Goal: Task Accomplishment & Management: Use online tool/utility

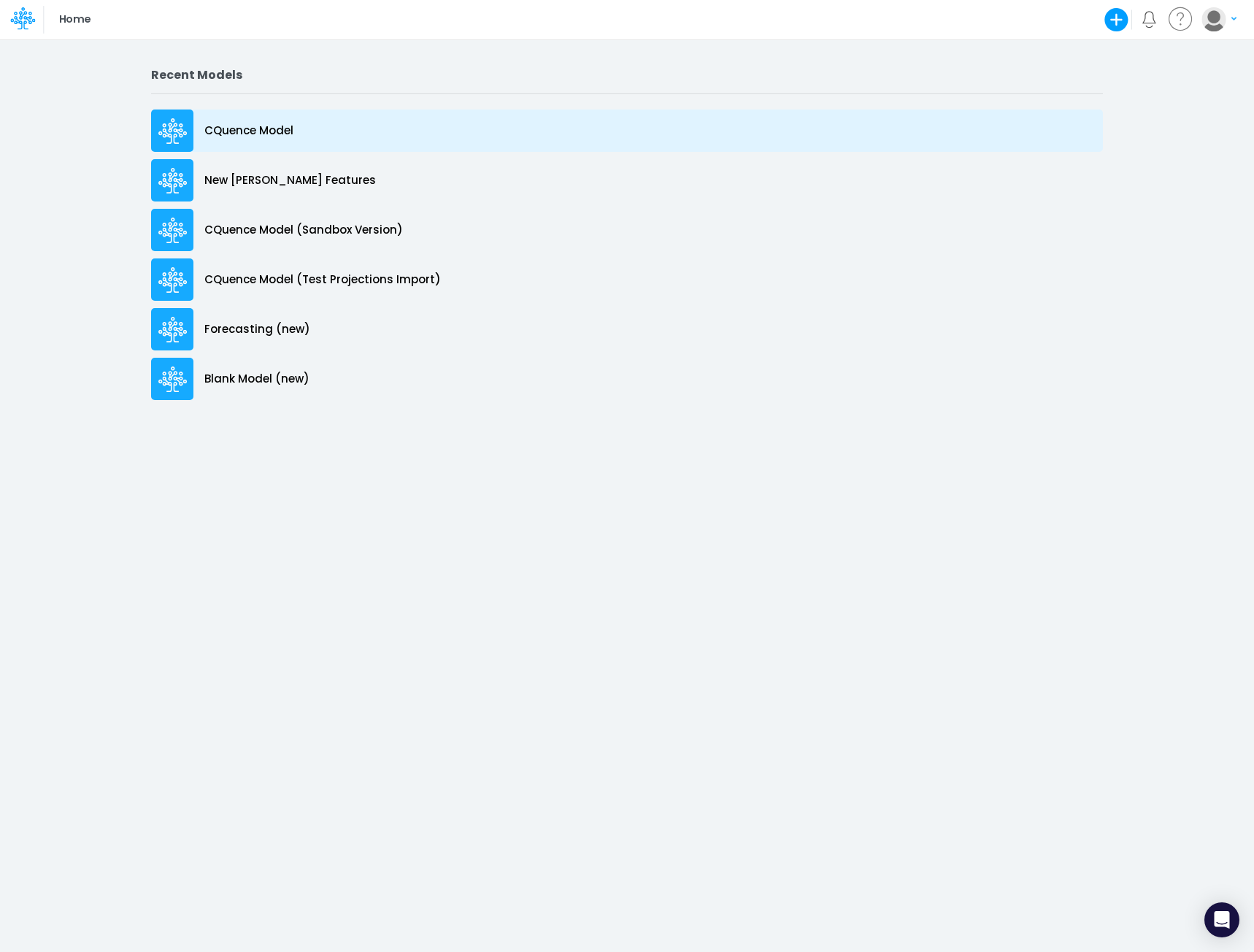
click at [234, 128] on p "CQuence Model" at bounding box center [248, 130] width 89 height 17
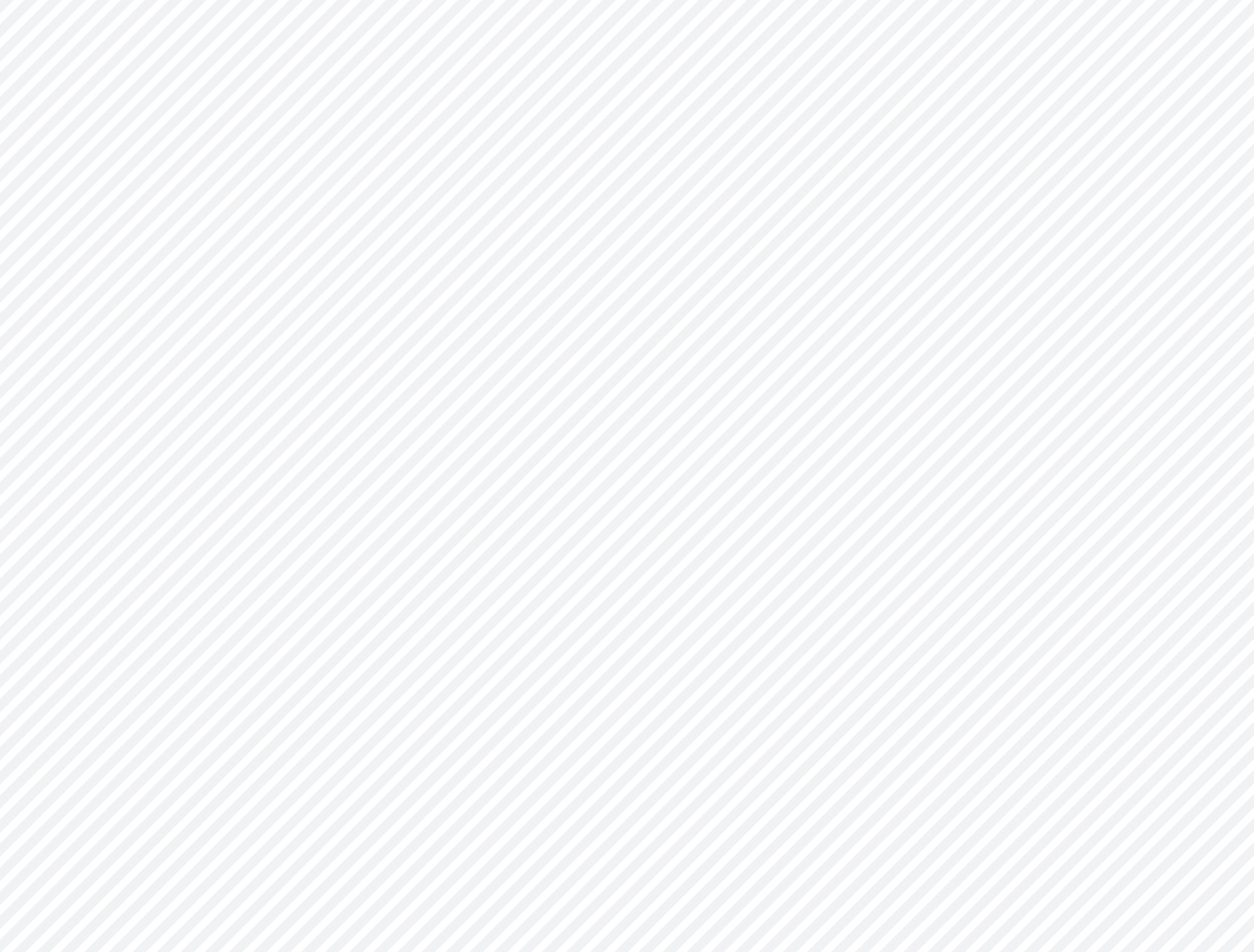
type input "Consolidated All by Month"
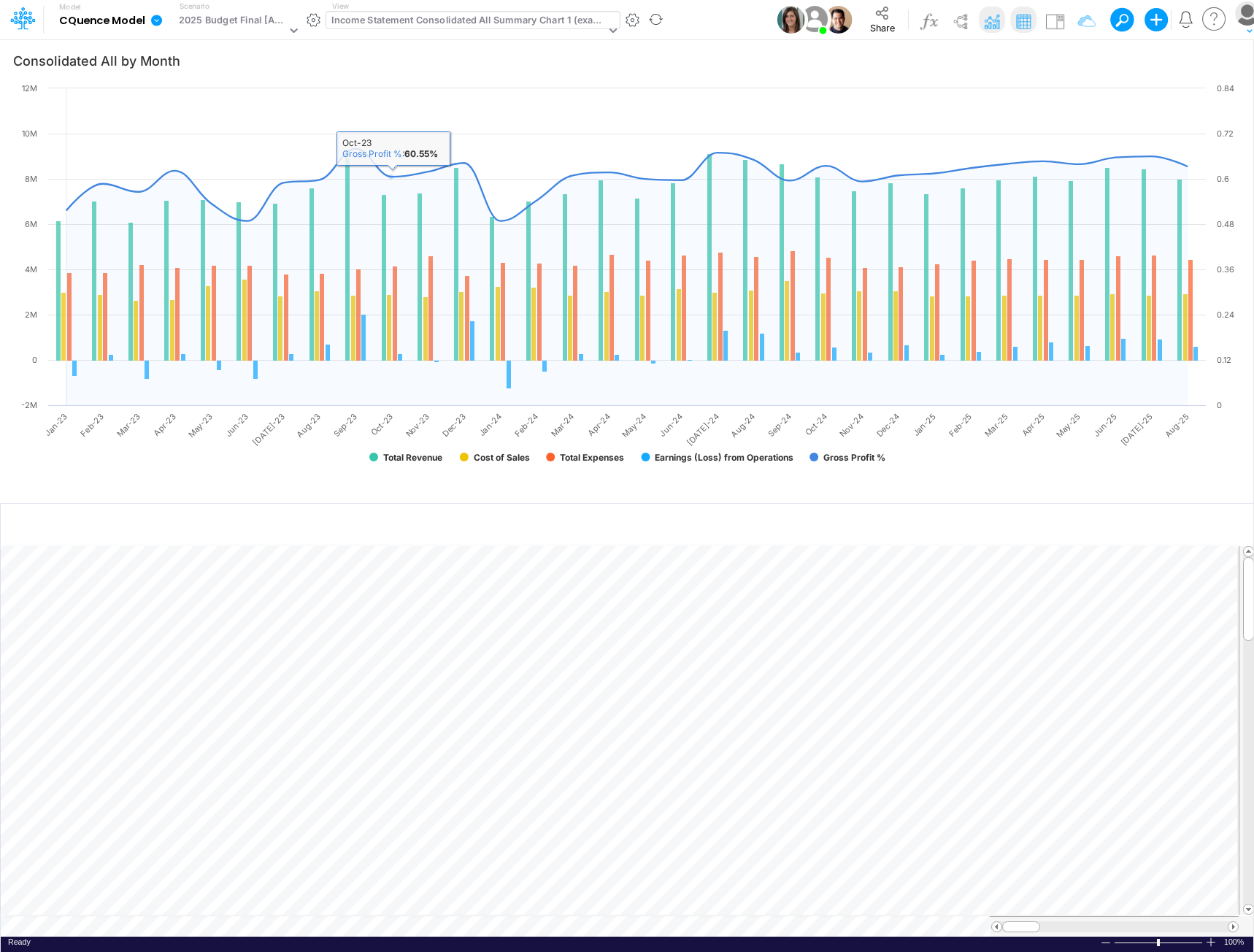
click at [429, 23] on div "Income Statement Consolidated All Summary Chart 1 (example)" at bounding box center [469, 21] width 274 height 17
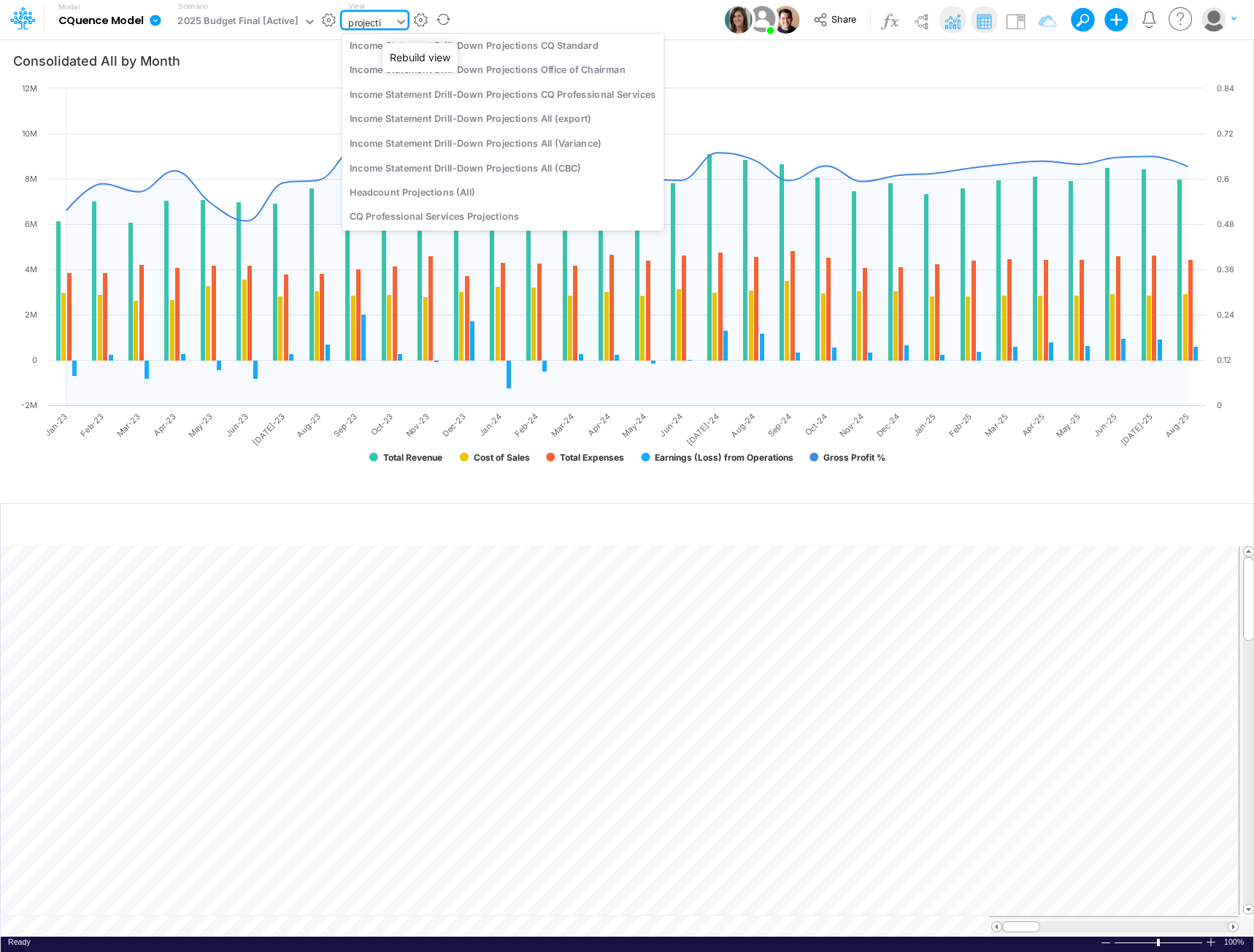
scroll to position [85, 0]
type input "projections"
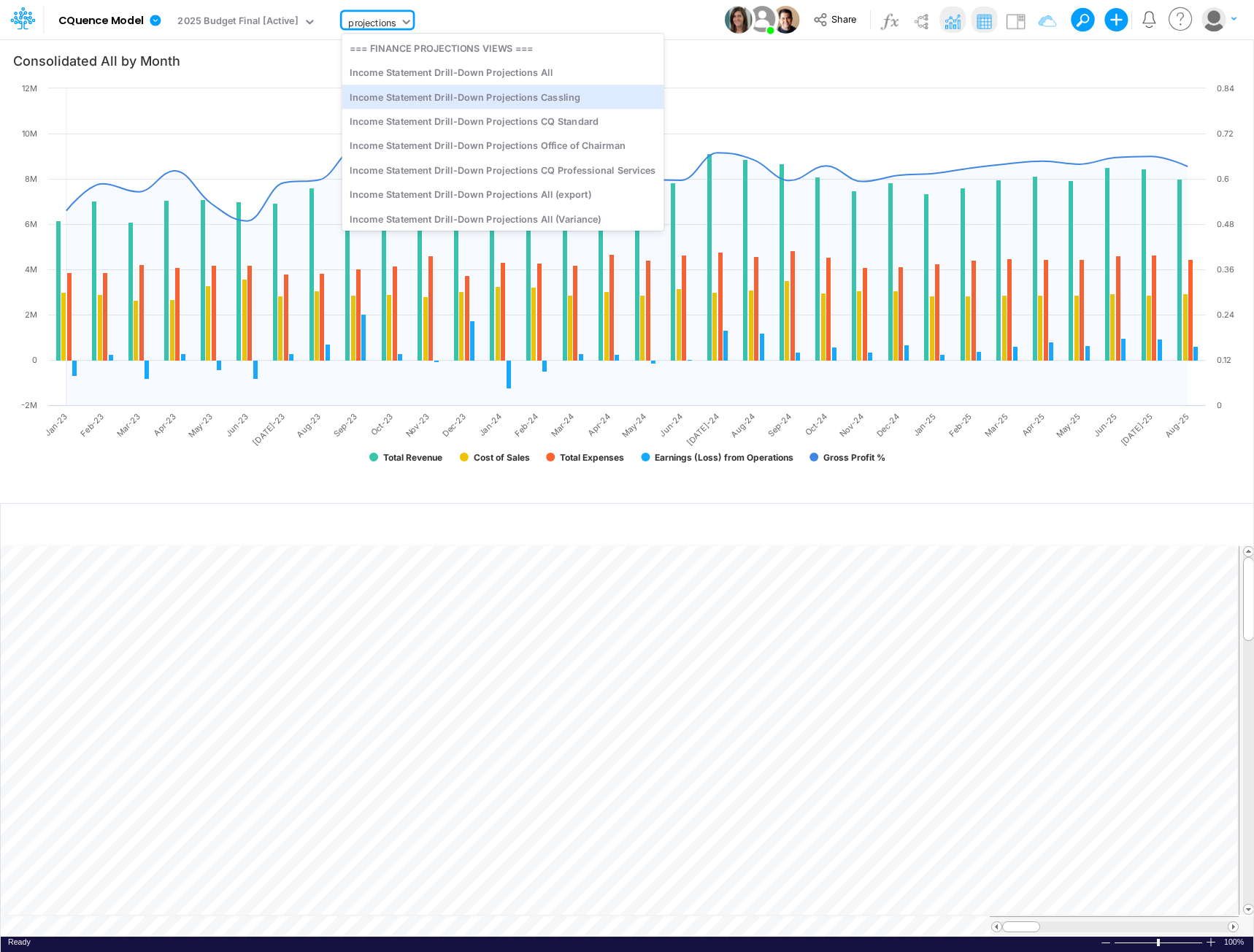
drag, startPoint x: 461, startPoint y: 96, endPoint x: 282, endPoint y: 951, distance: 873.5
click at [460, 95] on div "Income Statement Drill-Down Projections Cassling" at bounding box center [503, 96] width 322 height 24
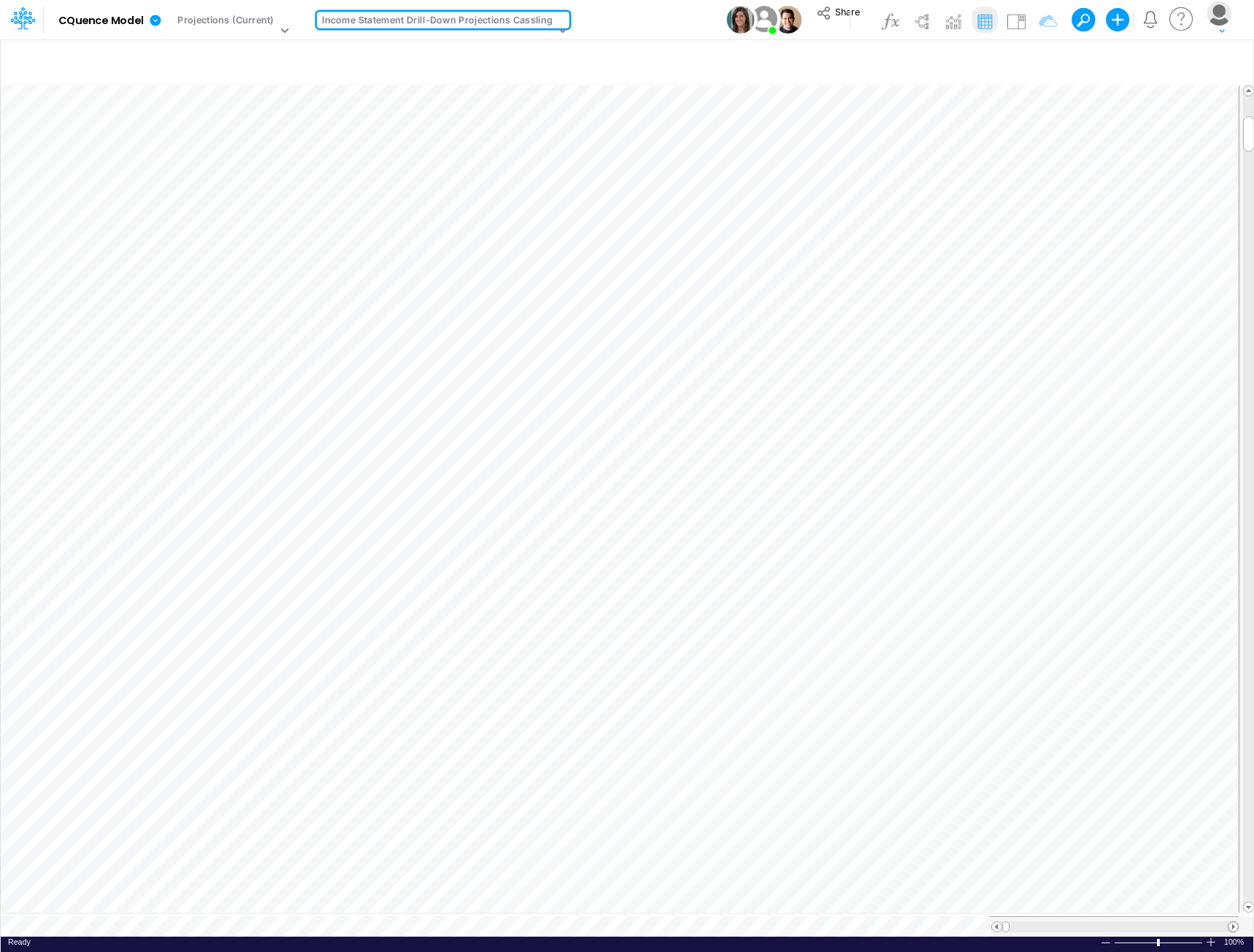
click at [1231, 922] on span at bounding box center [1234, 926] width 9 height 9
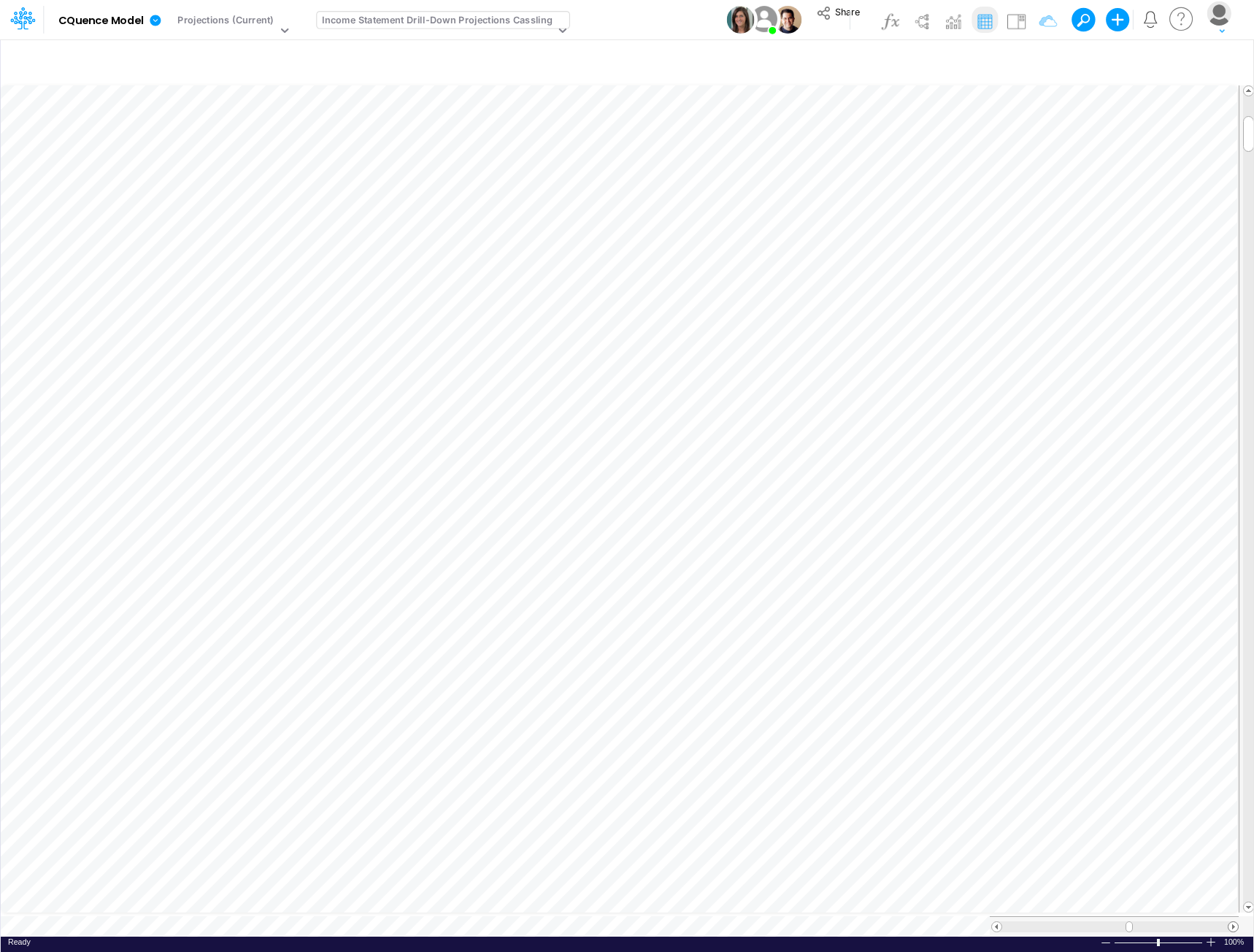
click at [1231, 922] on span at bounding box center [1234, 926] width 9 height 9
click at [1230, 922] on span at bounding box center [1234, 926] width 9 height 9
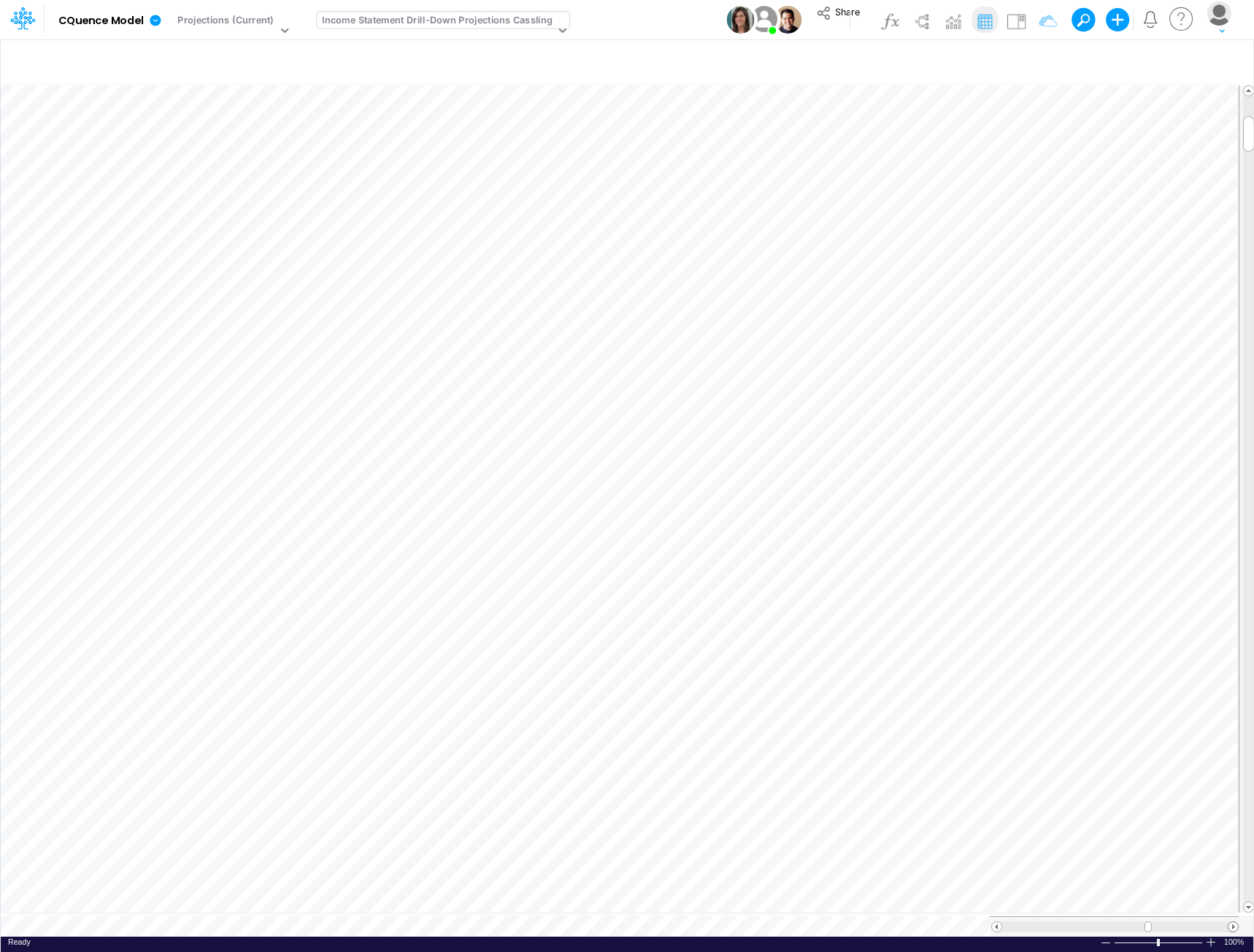
click at [1230, 922] on span at bounding box center [1234, 926] width 9 height 9
click at [432, 18] on div "Income Statement Drill-Down Projections Cassling" at bounding box center [437, 21] width 231 height 17
type input "live"
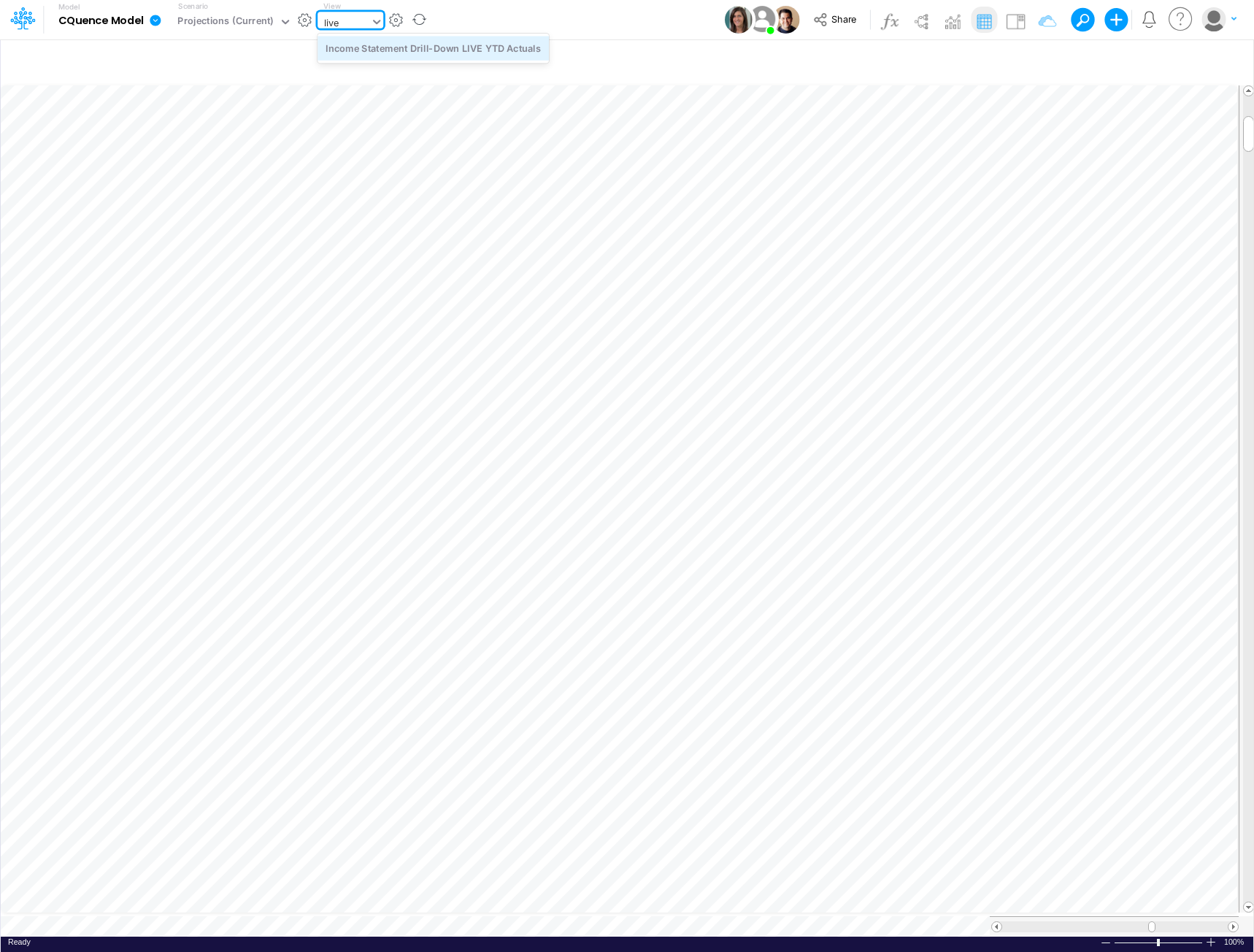
click at [455, 48] on div "Income Statement Drill-Down LIVE YTD Actuals" at bounding box center [433, 48] width 232 height 24
click at [1236, 922] on span at bounding box center [1234, 926] width 9 height 9
click at [1234, 922] on span at bounding box center [1234, 926] width 9 height 9
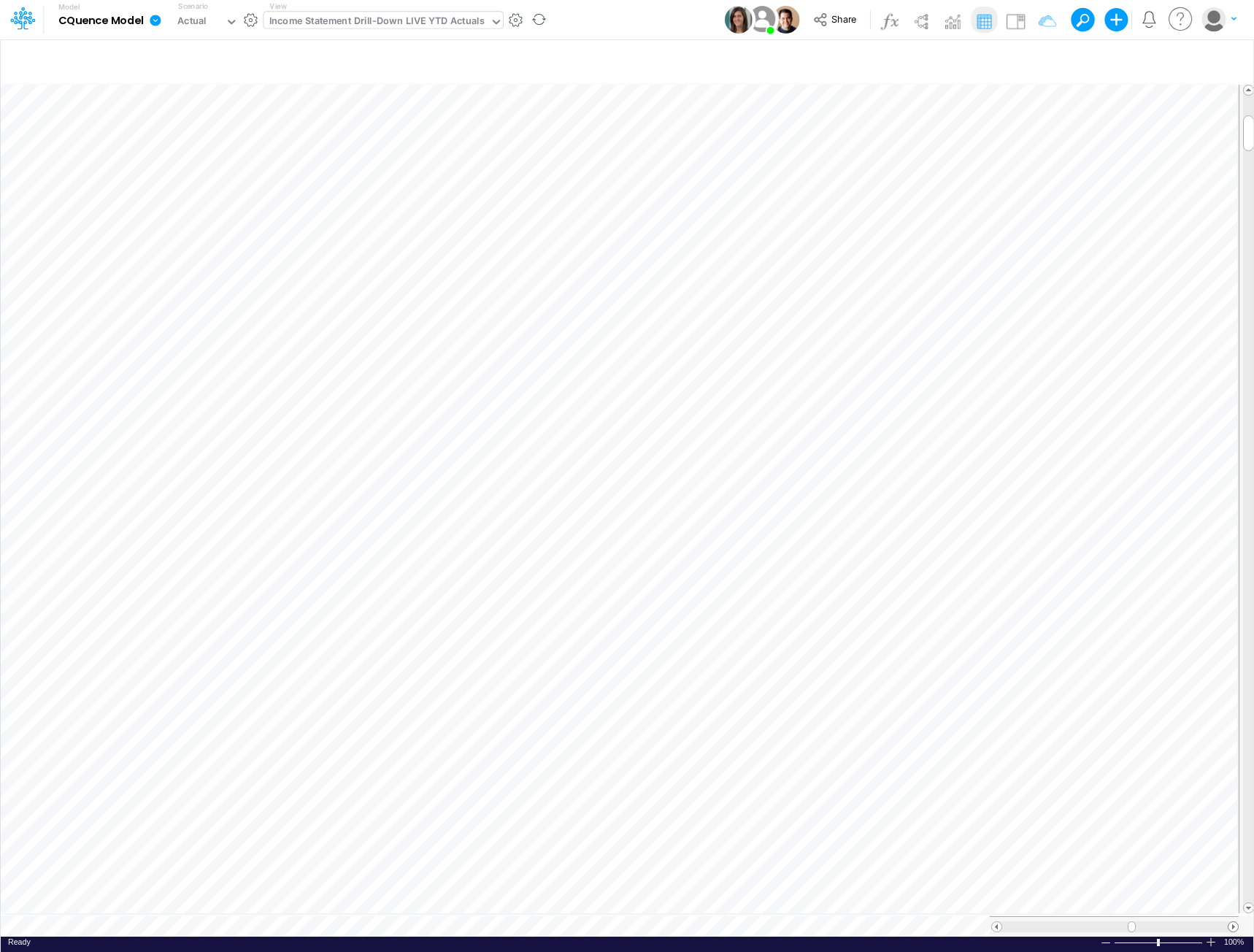
click at [1233, 922] on span at bounding box center [1234, 926] width 9 height 9
click at [1232, 922] on span at bounding box center [1234, 926] width 9 height 9
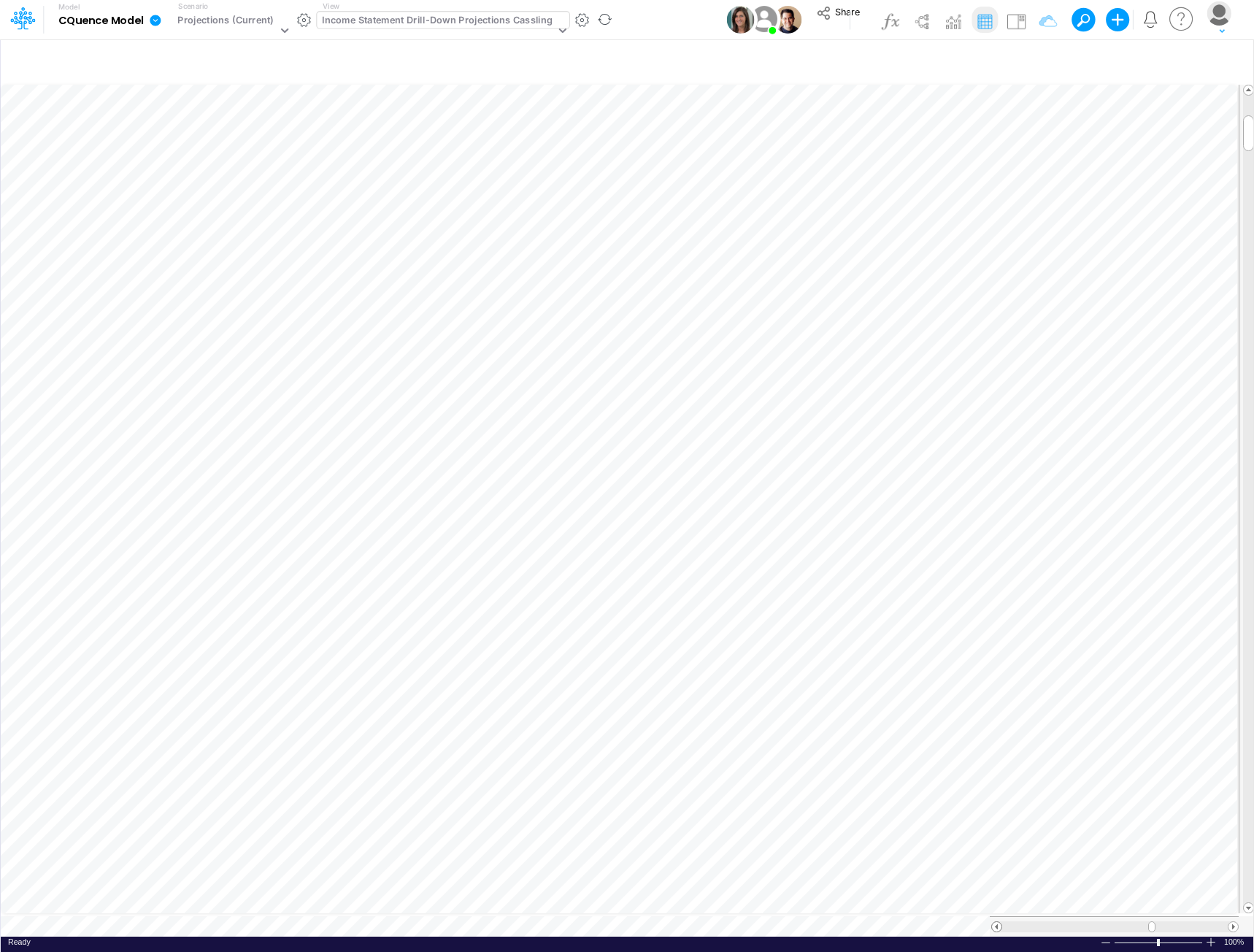
click at [995, 922] on span at bounding box center [997, 926] width 9 height 9
click at [1224, 58] on icon "button" at bounding box center [1226, 62] width 22 height 16
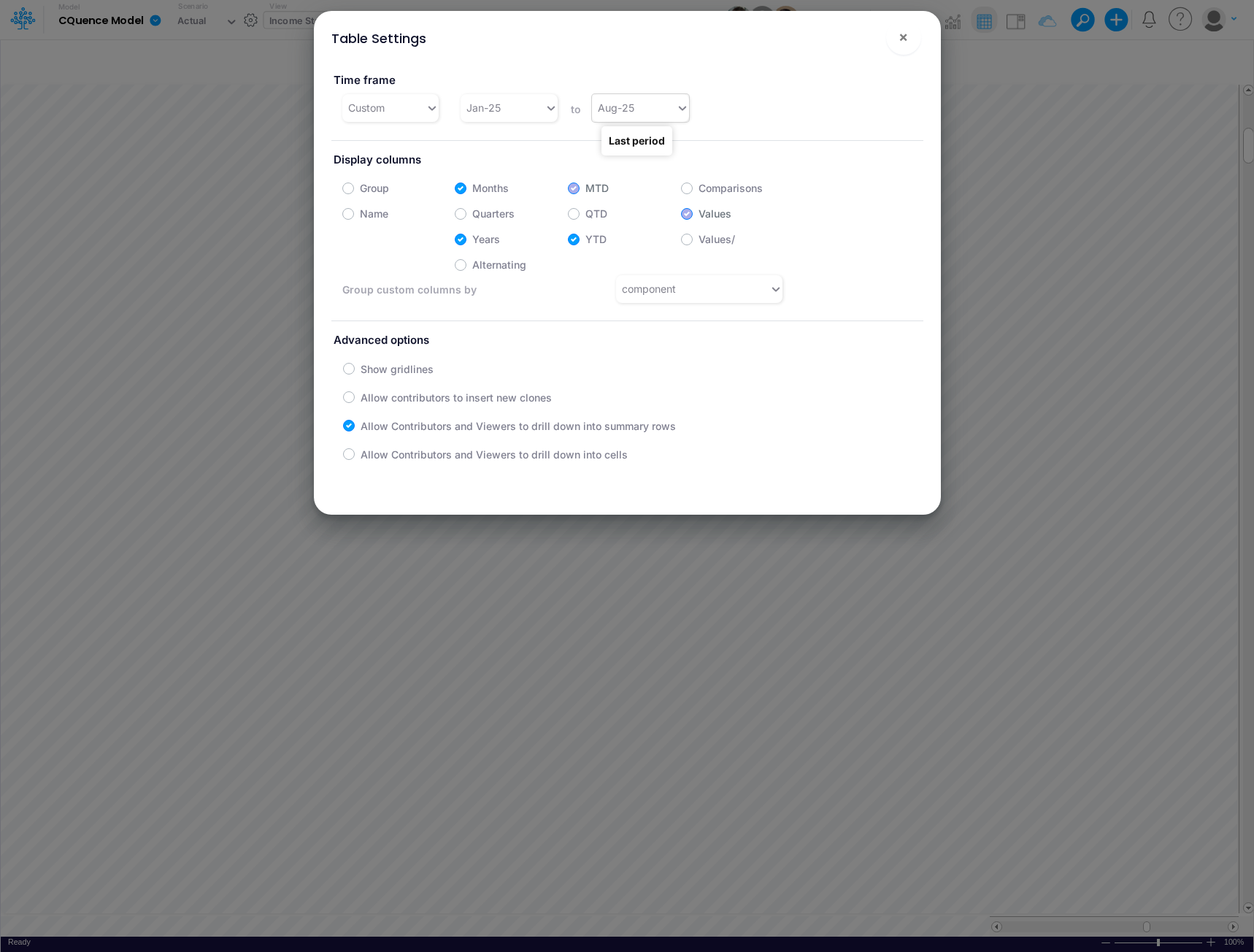
click at [624, 108] on div "Aug-25" at bounding box center [616, 108] width 37 height 16
click at [627, 276] on div "Sep-25" at bounding box center [637, 278] width 96 height 27
click at [902, 38] on span "×" at bounding box center [904, 36] width 9 height 17
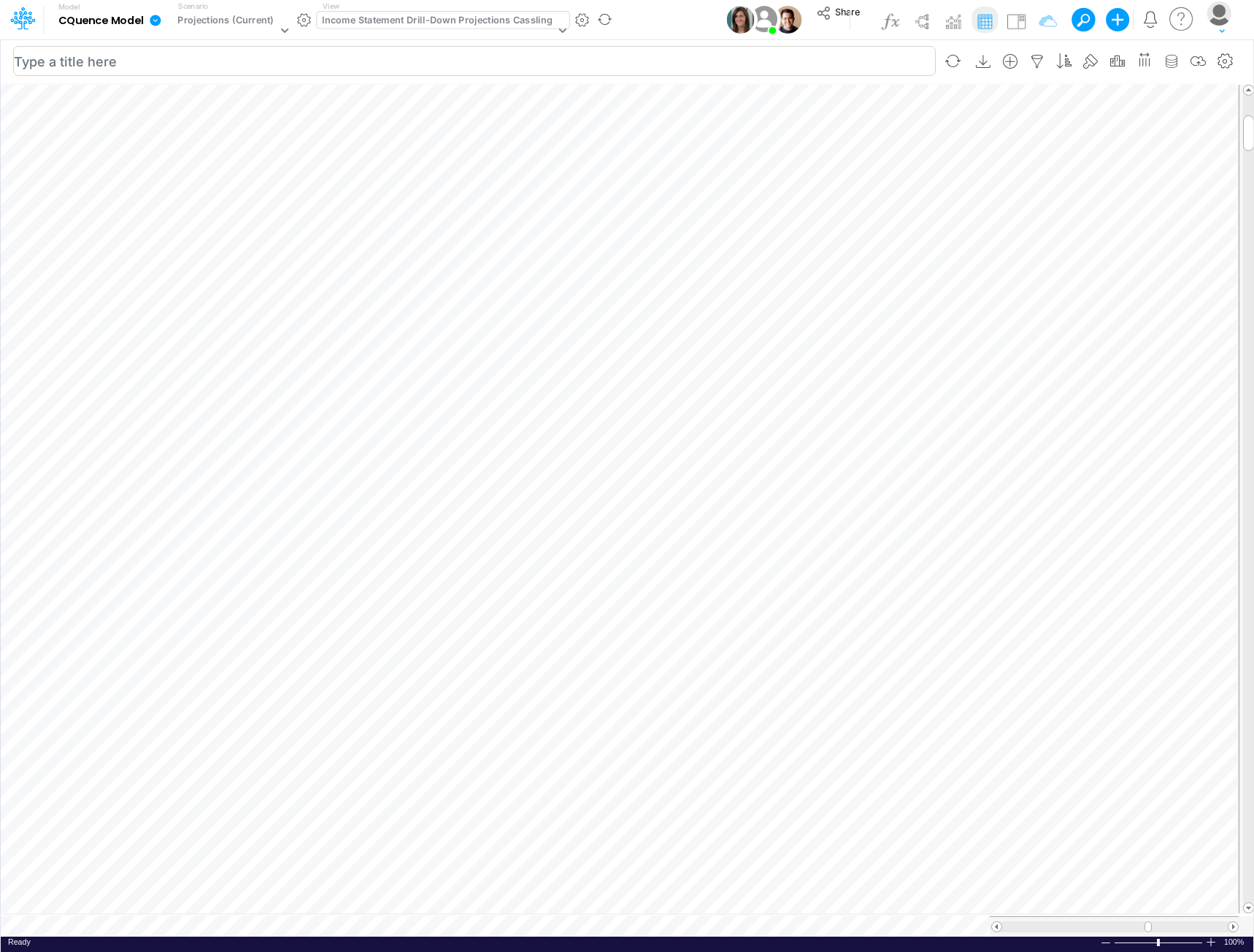
scroll to position [7, 1]
